Goal: Information Seeking & Learning: Learn about a topic

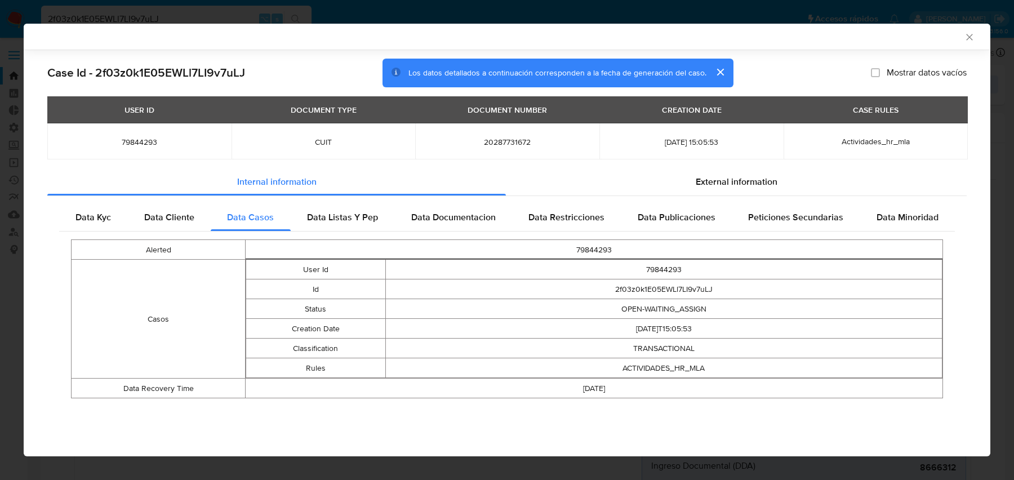
select select "10"
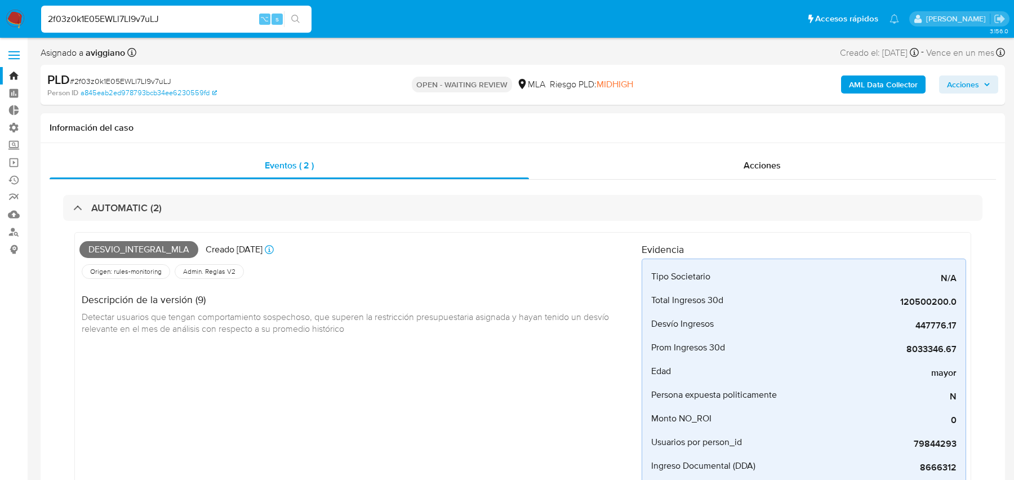
click at [221, 19] on input "2f03z0k1E05EWLl7LI9v7uLJ" at bounding box center [176, 19] width 270 height 15
paste input "ZLXG94s45zazv4fYi8Jo7wYA"
type input "ZLXG94s45zazv4fYi8Jo7wYA"
click at [303, 21] on button "search-icon" at bounding box center [295, 19] width 23 height 16
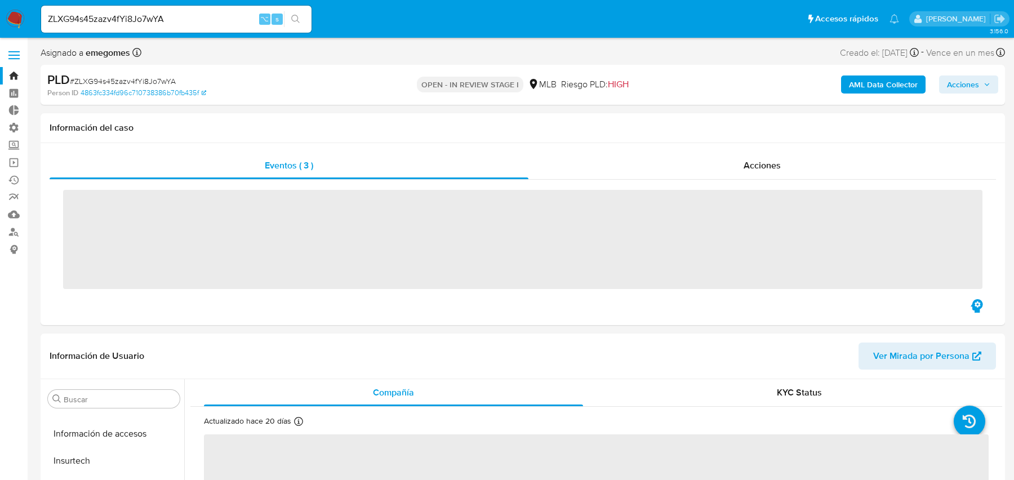
scroll to position [503, 0]
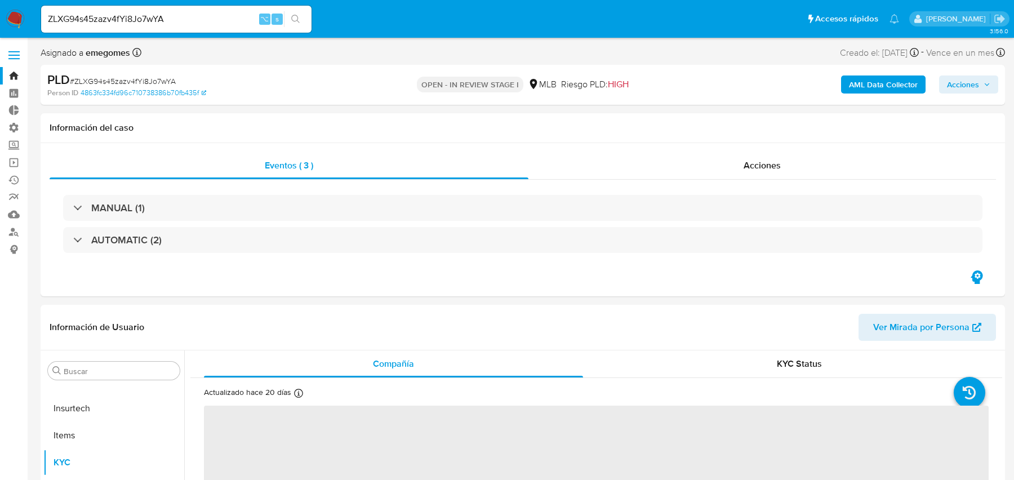
click at [887, 91] on b "AML Data Collector" at bounding box center [883, 84] width 69 height 18
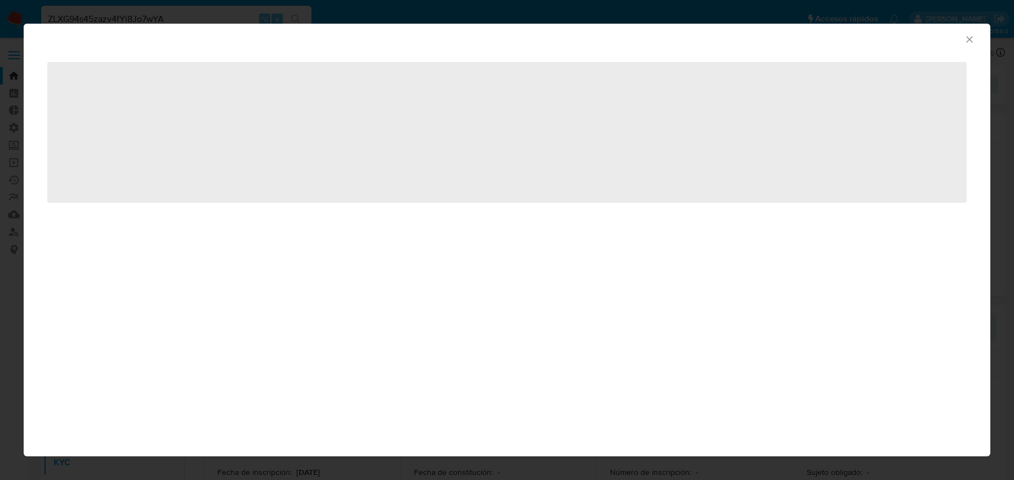
click at [849, 12] on div "AML Data Collector ‌" at bounding box center [507, 240] width 1014 height 480
select select "10"
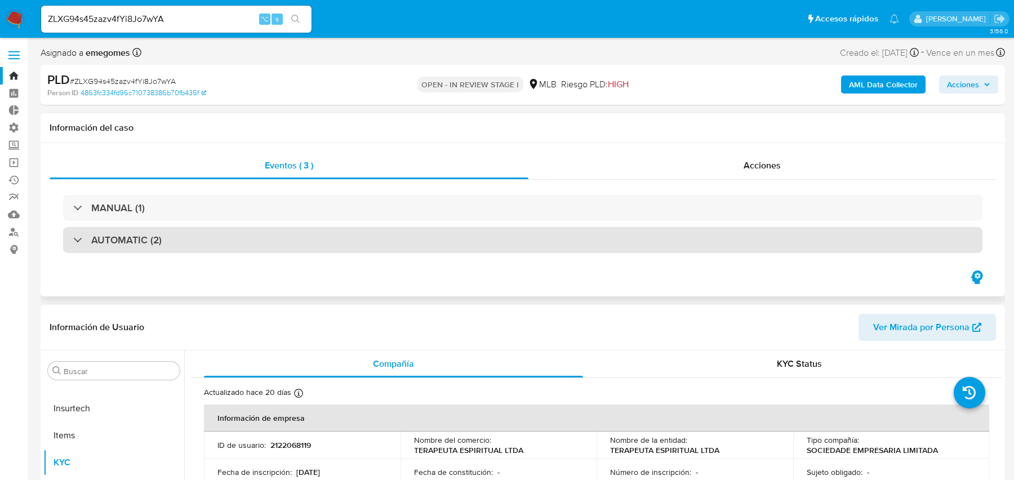
click at [271, 234] on div "AUTOMATIC (2)" at bounding box center [522, 240] width 919 height 26
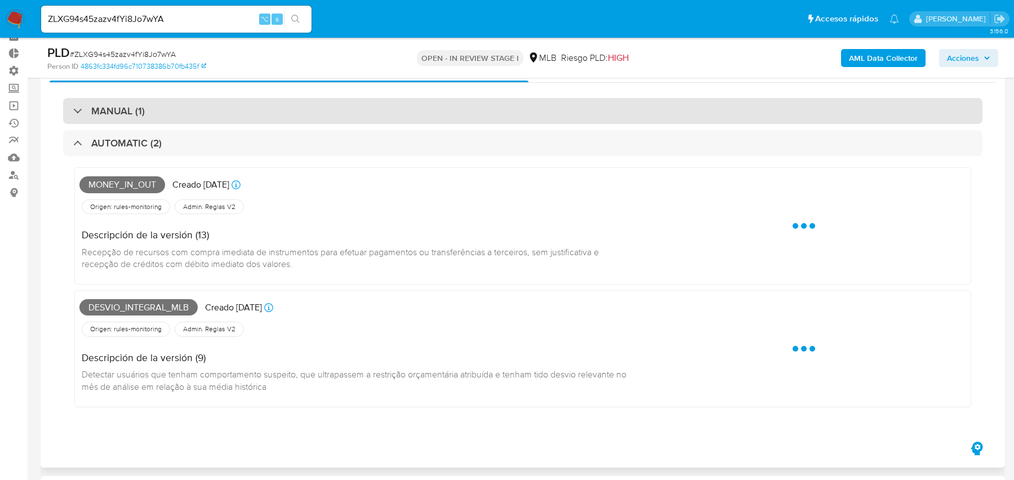
scroll to position [63, 0]
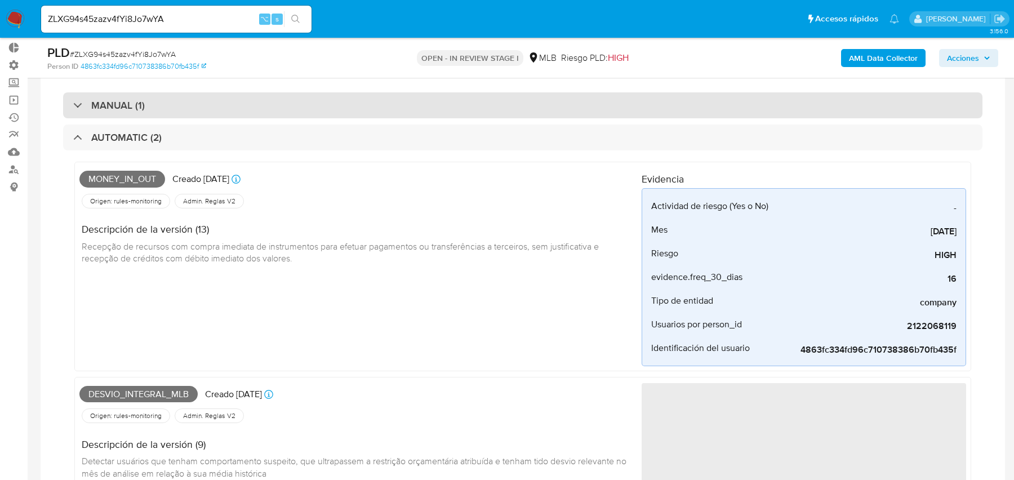
click at [216, 115] on div "MANUAL (1)" at bounding box center [522, 105] width 919 height 26
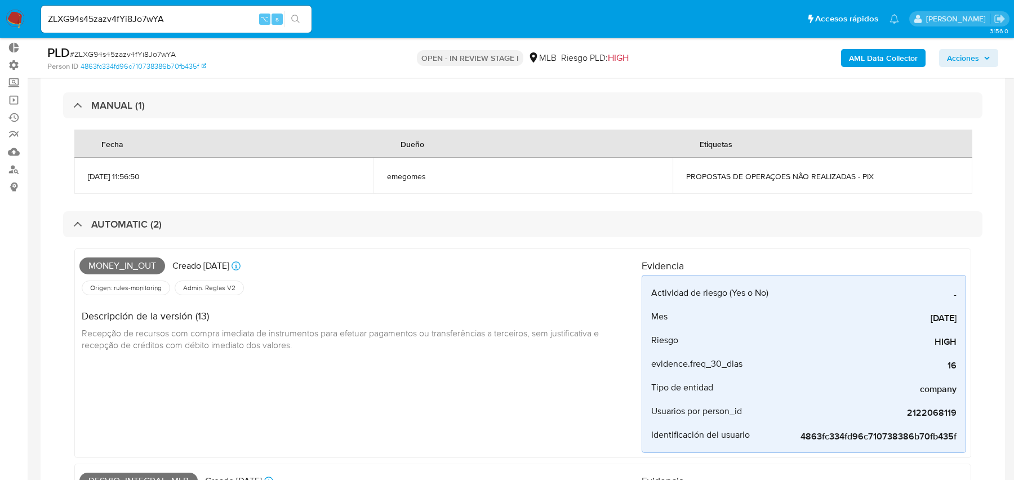
click at [742, 158] on td "PROPOSTAS DE OPERAÇOES NÃO REALIZADAS - PIX" at bounding box center [821, 176] width 299 height 36
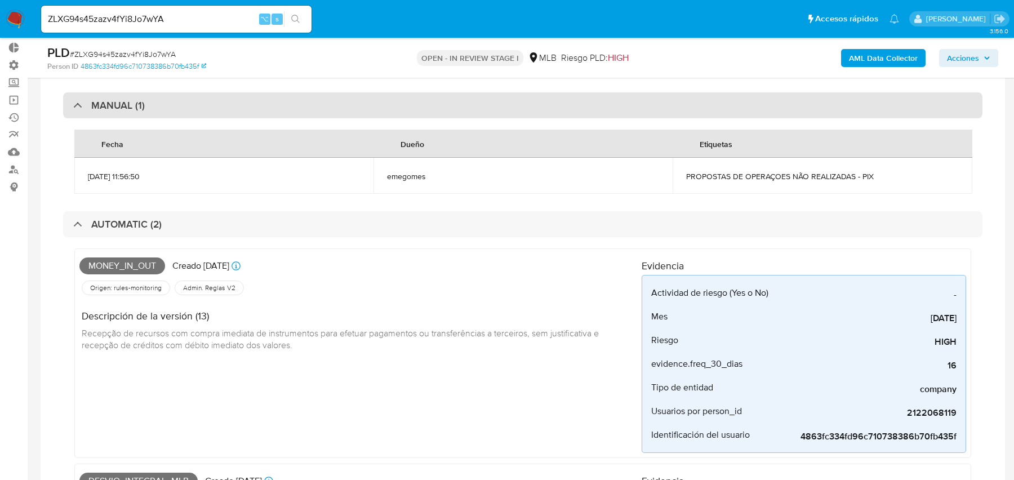
click at [641, 100] on div "MANUAL (1)" at bounding box center [522, 105] width 919 height 26
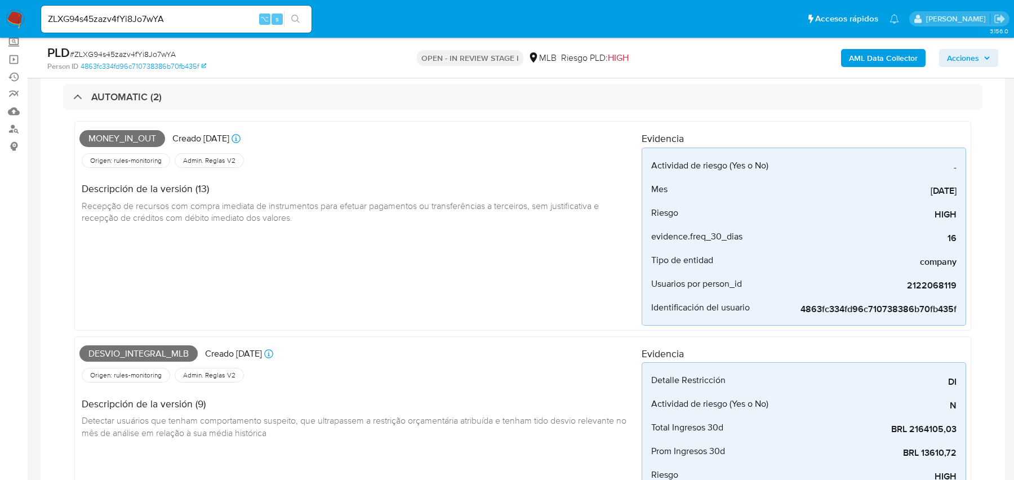
scroll to position [0, 0]
